Goal: Task Accomplishment & Management: Manage account settings

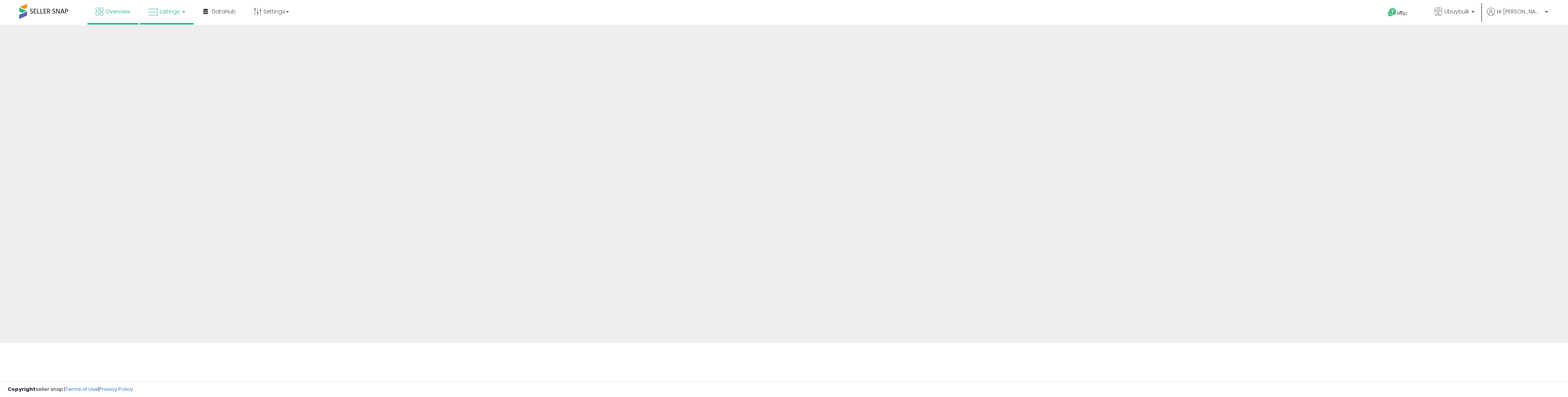
click at [176, 9] on span "Listings" at bounding box center [170, 12] width 20 height 8
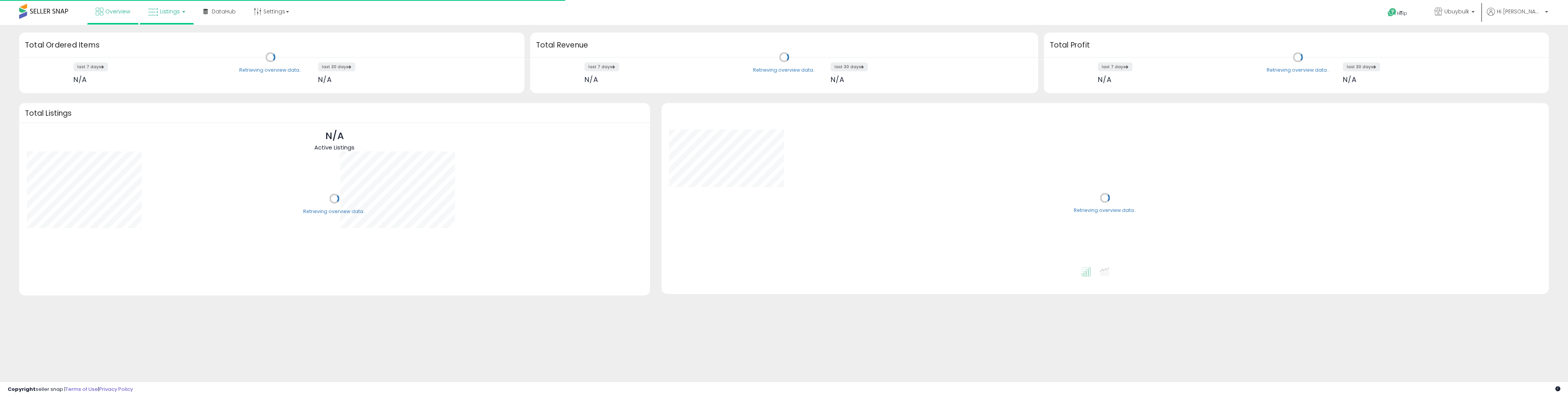
click at [173, 14] on span "Listings" at bounding box center [170, 12] width 20 height 8
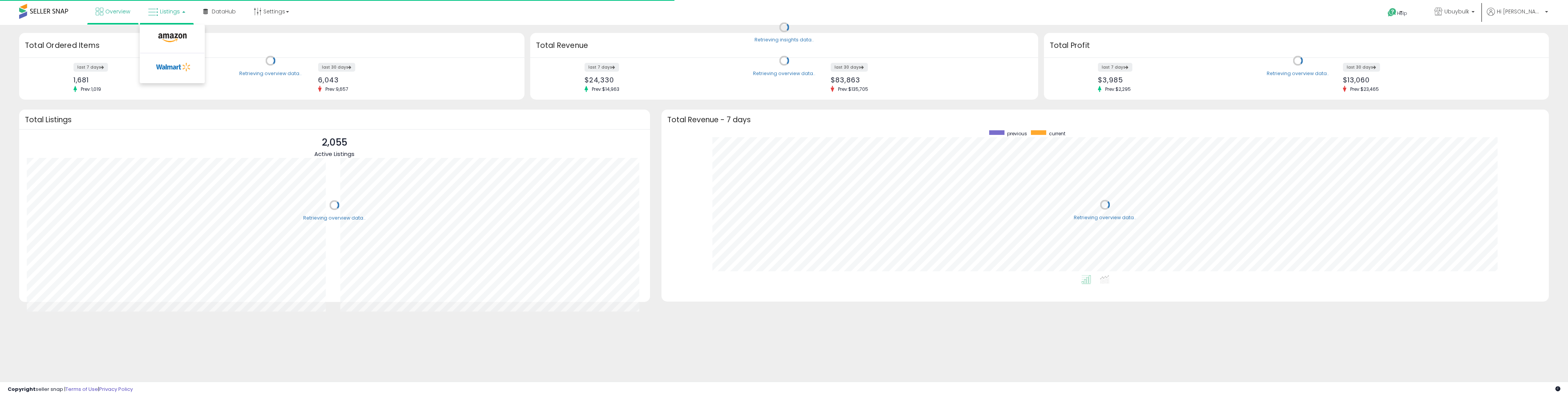
scroll to position [144, 872]
click at [164, 35] on icon at bounding box center [172, 38] width 33 height 10
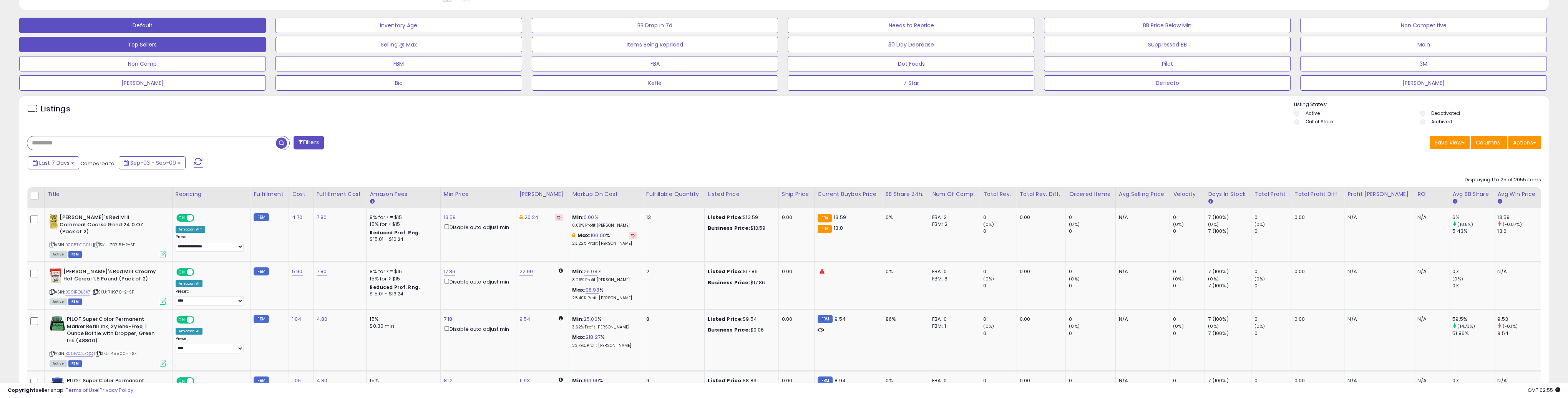
scroll to position [230, 0]
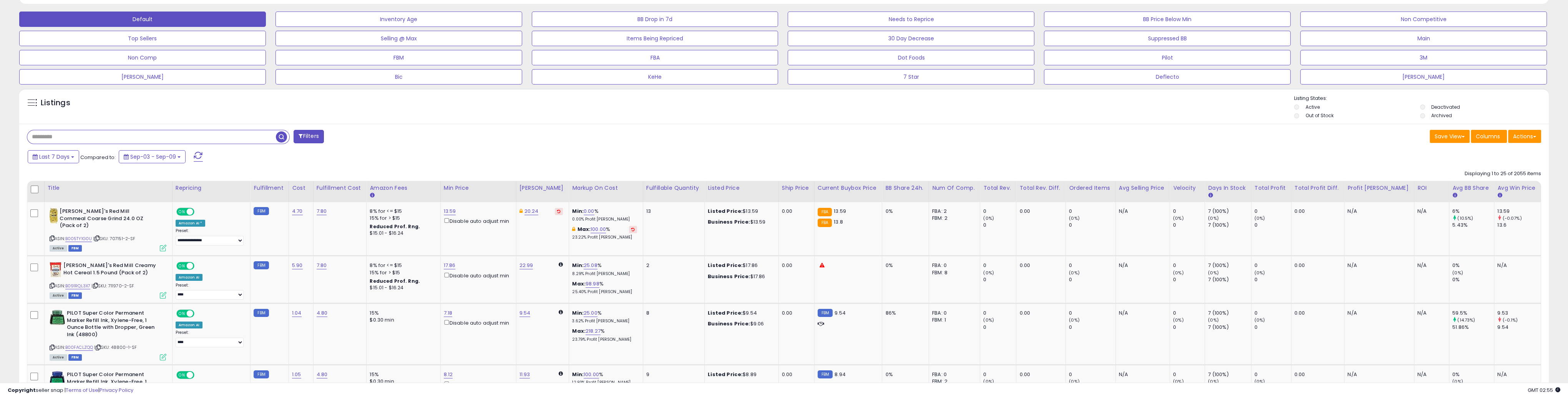
click at [247, 140] on input "text" at bounding box center [151, 137] width 249 height 13
click at [332, 137] on input "text" at bounding box center [227, 137] width 399 height 13
type input "*******"
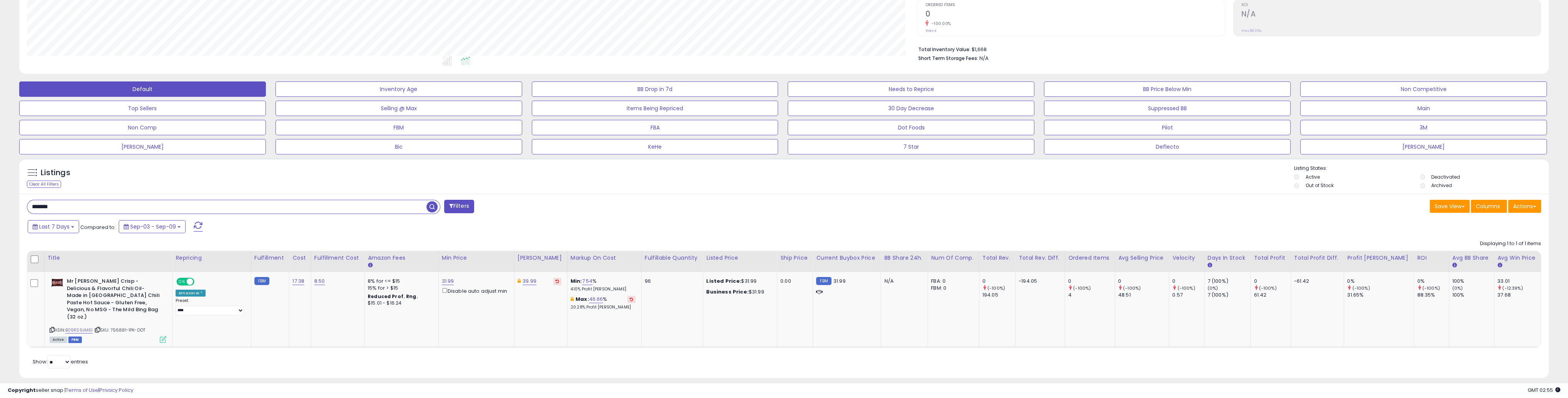
scroll to position [162, 0]
click at [593, 278] on link "7.54" at bounding box center [588, 280] width 11 height 8
drag, startPoint x: 572, startPoint y: 255, endPoint x: 526, endPoint y: 250, distance: 46.3
click at [530, 251] on table "Title Repricing" at bounding box center [784, 298] width 1514 height 96
click at [454, 278] on link "31.99" at bounding box center [448, 280] width 12 height 8
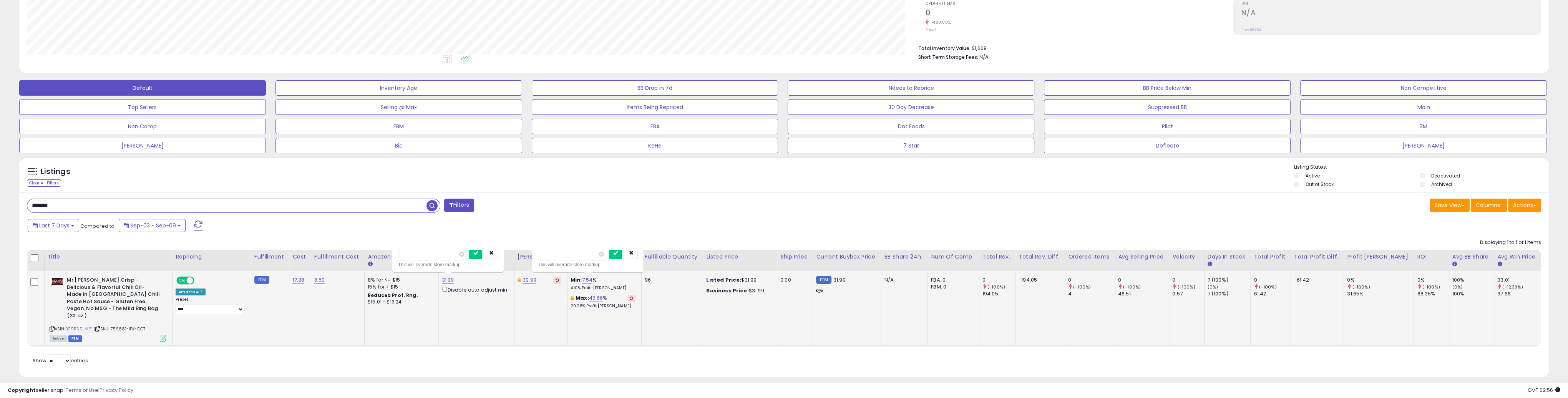
drag, startPoint x: 423, startPoint y: 254, endPoint x: 406, endPoint y: 254, distance: 17.0
click at [406, 254] on input "*****" at bounding box center [432, 253] width 68 height 13
type input "*****"
click at [482, 256] on button "submit" at bounding box center [475, 253] width 13 height 12
click at [84, 325] on link "B09RS9JM61" at bounding box center [79, 328] width 27 height 7
